Goal: Check status: Check status

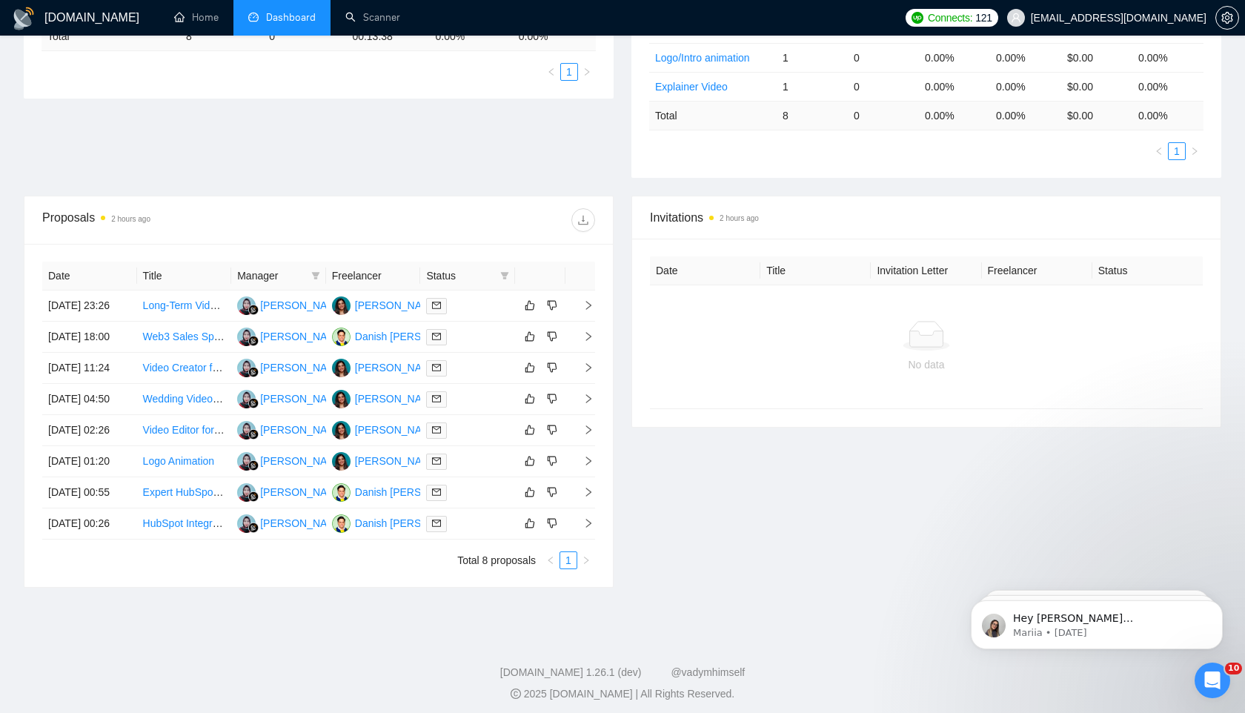
scroll to position [402, 0]
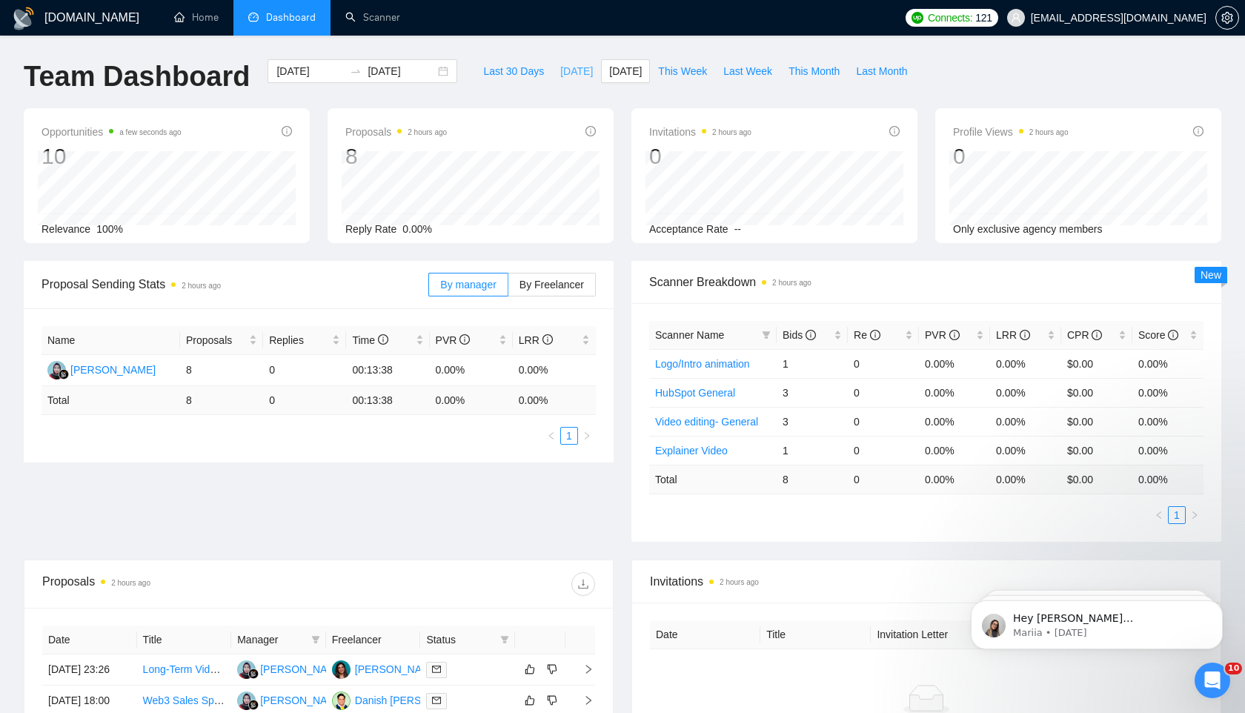
click at [562, 79] on span "[DATE]" at bounding box center [576, 71] width 33 height 16
type input "2025-09-17"
